Goal: Task Accomplishment & Management: Complete application form

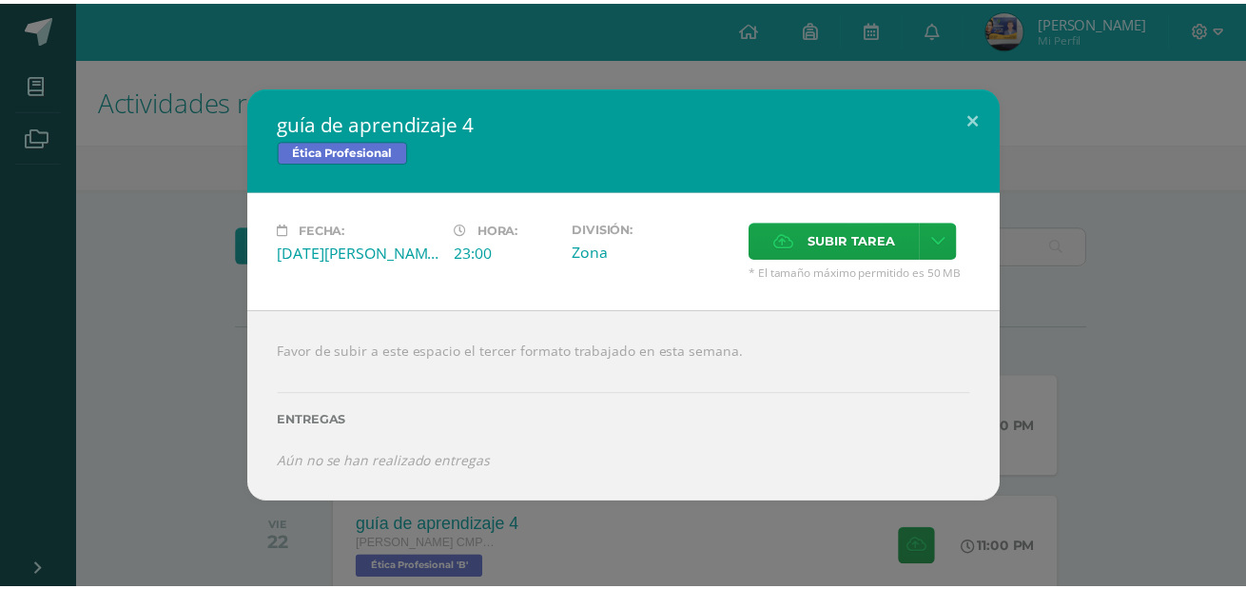
scroll to position [118, 0]
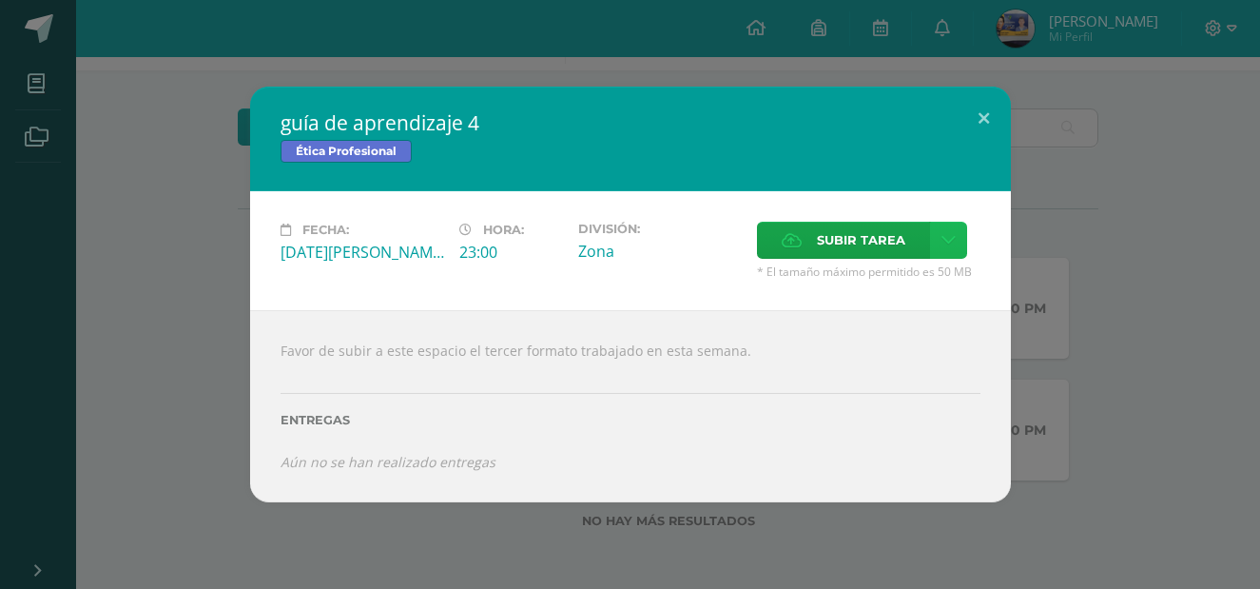
click at [942, 238] on icon at bounding box center [949, 240] width 14 height 16
click at [860, 241] on span "Subir tarea" at bounding box center [861, 240] width 88 height 35
click at [0, 0] on input "Subir tarea" at bounding box center [0, 0] width 0 height 0
click at [862, 233] on span "Subir tarea" at bounding box center [861, 240] width 88 height 35
click at [0, 0] on input "Subir tarea" at bounding box center [0, 0] width 0 height 0
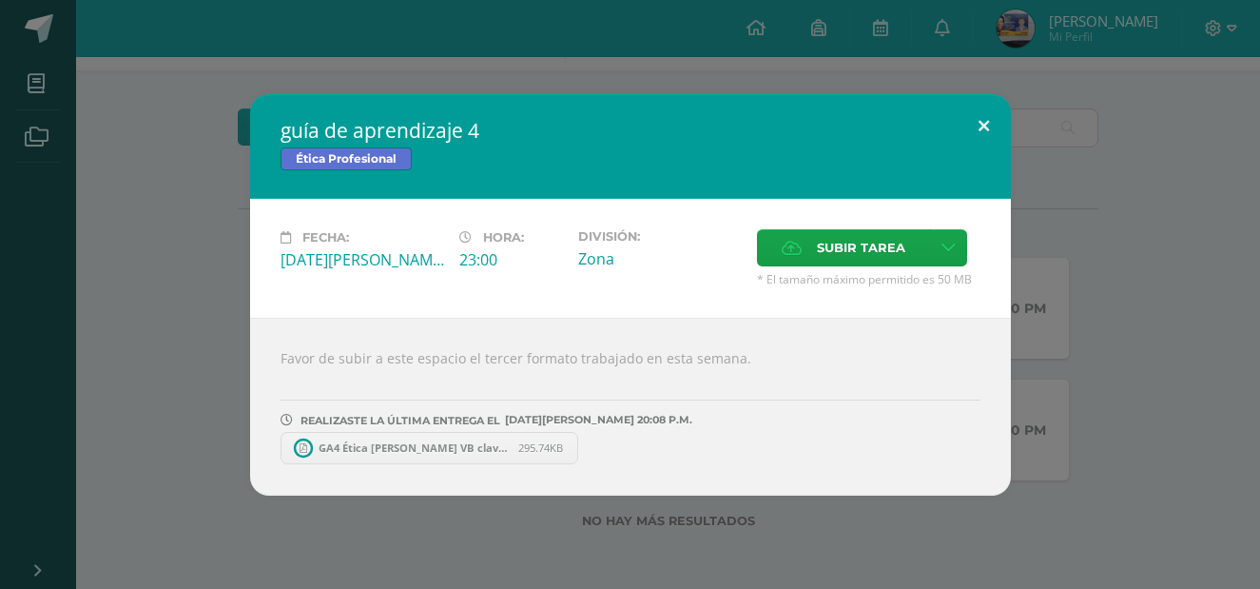
click at [980, 116] on button at bounding box center [984, 126] width 54 height 65
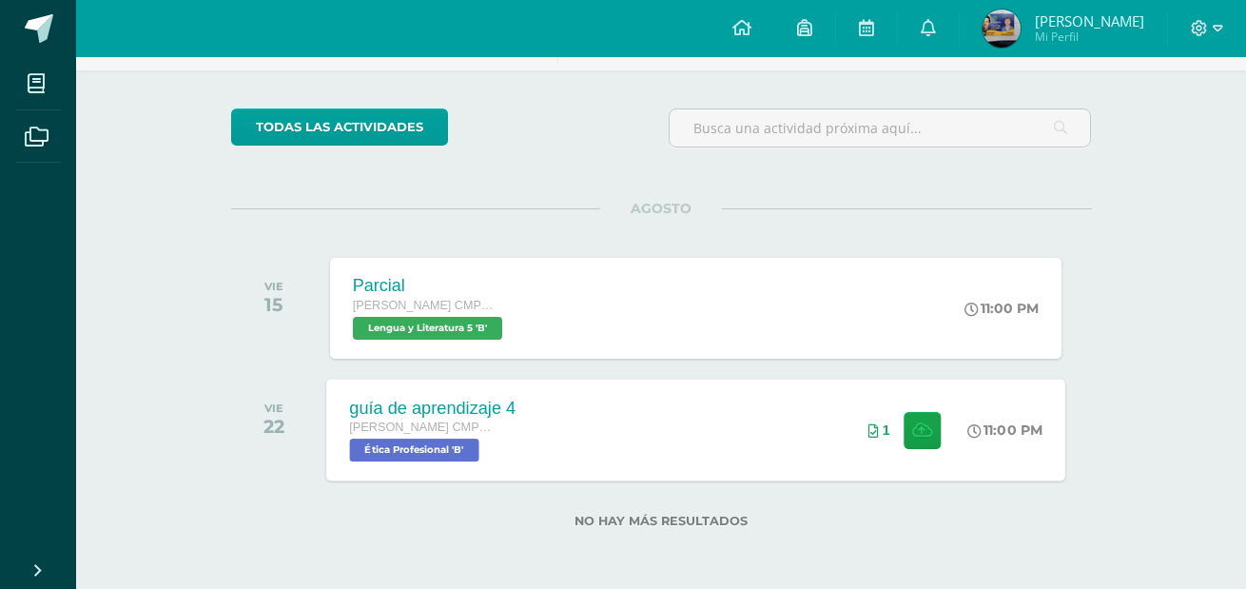
click at [728, 403] on div "guía de aprendizaje 4 Quinto Bachillerato CMP Bachillerato en CCLL con Orientac…" at bounding box center [695, 430] width 739 height 102
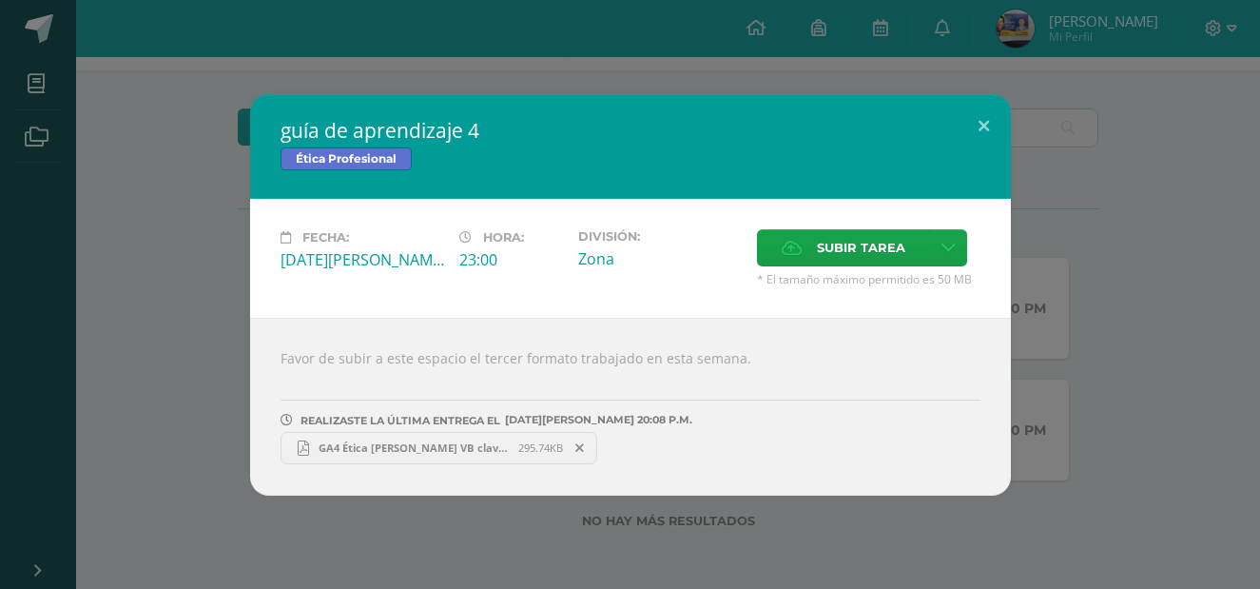
click at [398, 451] on span "GA4 Ética [PERSON_NAME] VB clave 5.pdf" at bounding box center [413, 447] width 209 height 14
click at [818, 249] on span "Subir tarea" at bounding box center [861, 247] width 88 height 35
click at [0, 0] on input "Subir tarea" at bounding box center [0, 0] width 0 height 0
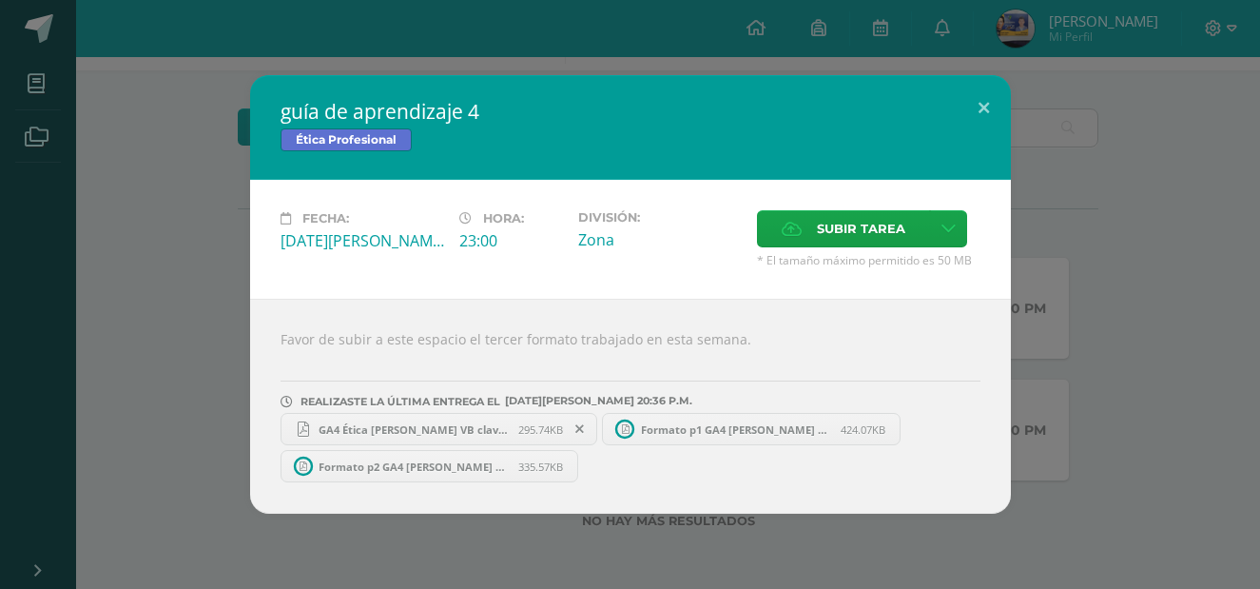
click at [730, 422] on span "Formato p1 GA4 [PERSON_NAME] Vb clave5.pdf" at bounding box center [736, 429] width 209 height 14
click at [470, 464] on span "Formato p2 GA4 [PERSON_NAME] VB clave 5.pdf" at bounding box center [413, 466] width 209 height 14
click at [995, 103] on button at bounding box center [984, 107] width 54 height 65
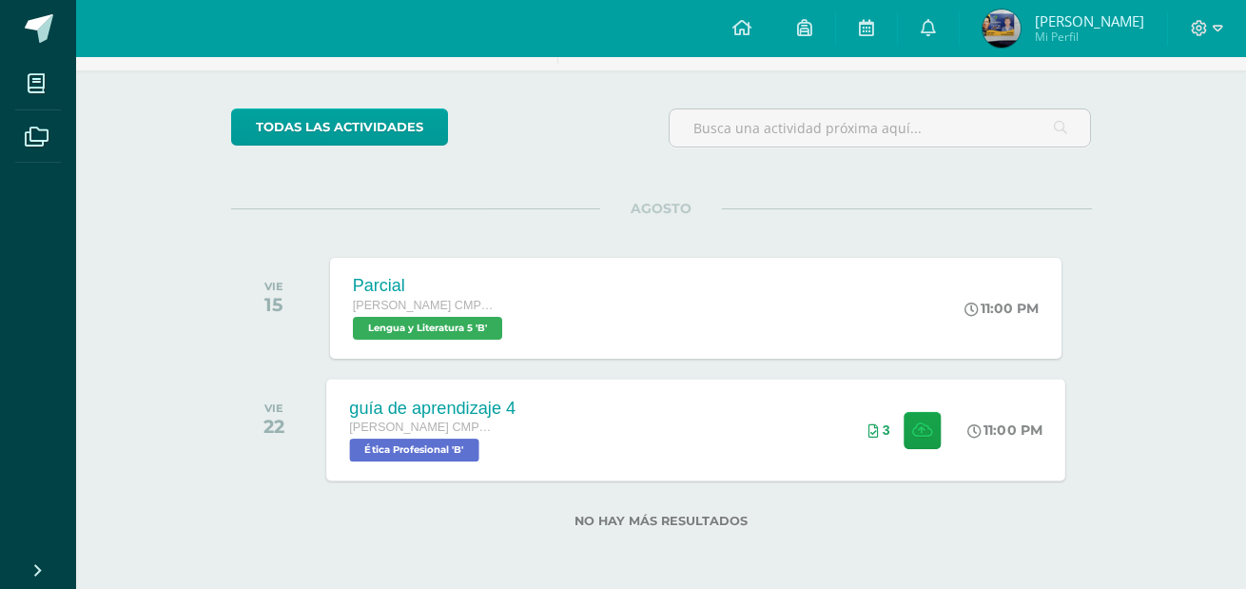
click at [527, 400] on div "guía de aprendizaje 4 Quinto Bachillerato CMP Bachillerato en CCLL con Orientac…" at bounding box center [432, 430] width 212 height 102
